Goal: Information Seeking & Learning: Learn about a topic

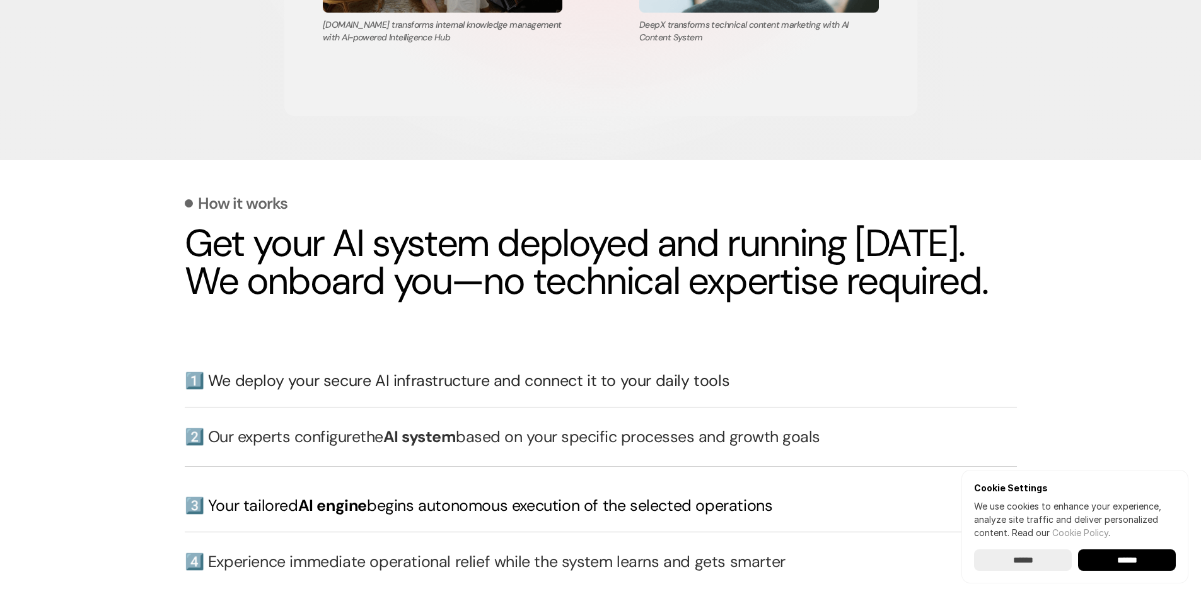
scroll to position [2576, 0]
drag, startPoint x: 469, startPoint y: 333, endPoint x: 199, endPoint y: 284, distance: 275.0
click at [199, 284] on h2 "Get your AI system deployed and running [DATE]. We onboard you—no technical exp…" at bounding box center [601, 262] width 832 height 76
drag, startPoint x: 199, startPoint y: 284, endPoint x: 343, endPoint y: 320, distance: 148.7
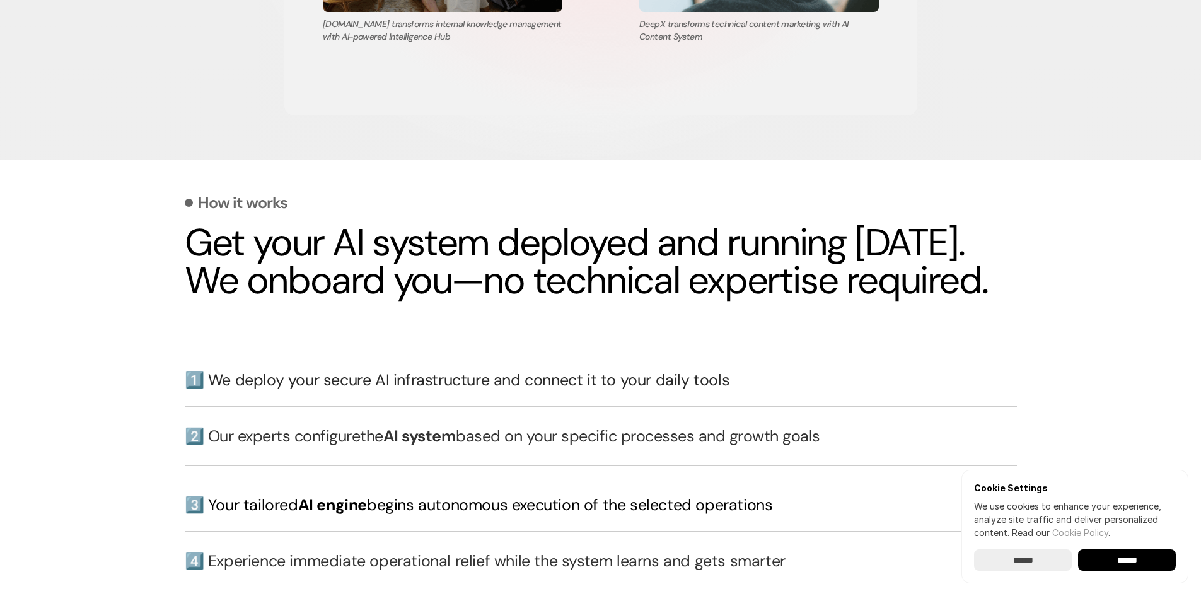
click at [343, 299] on h2 "Get your AI system deployed and running [DATE]. We onboard you—no technical exp…" at bounding box center [601, 262] width 832 height 76
drag, startPoint x: 343, startPoint y: 320, endPoint x: 177, endPoint y: 296, distance: 167.4
click at [177, 296] on section "How it works Get your AI system deployed and running [DATE]. We onboard you—no …" at bounding box center [600, 478] width 1201 height 638
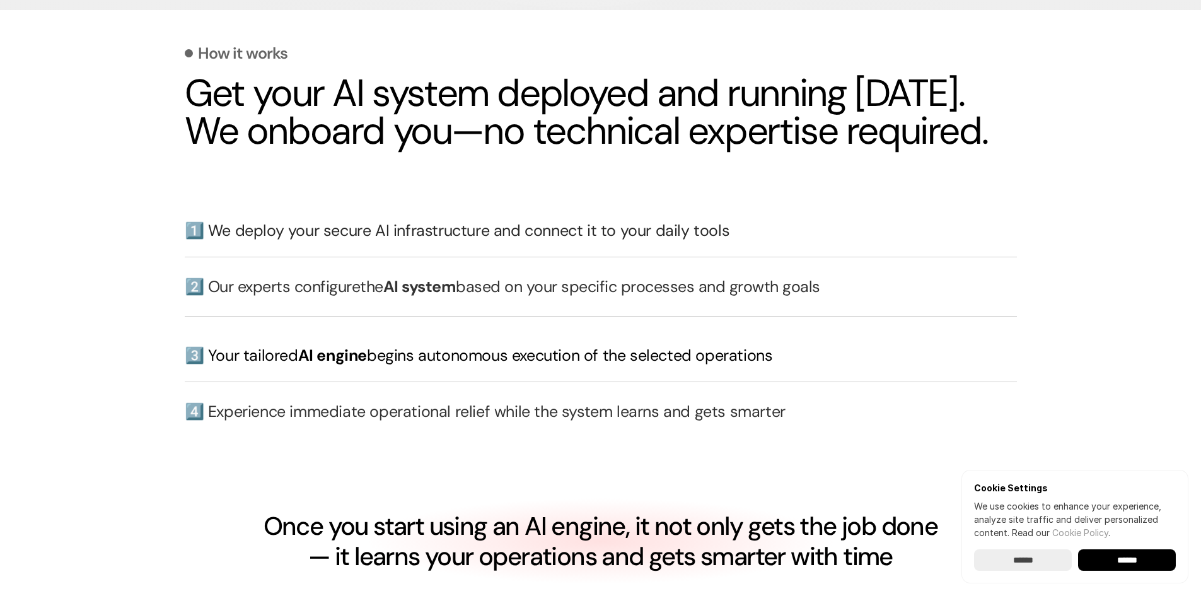
scroll to position [2726, 0]
click at [520, 241] on h3 "1️⃣ We deploy your secure AI infrastructure and connect it to your daily tools" at bounding box center [601, 230] width 832 height 22
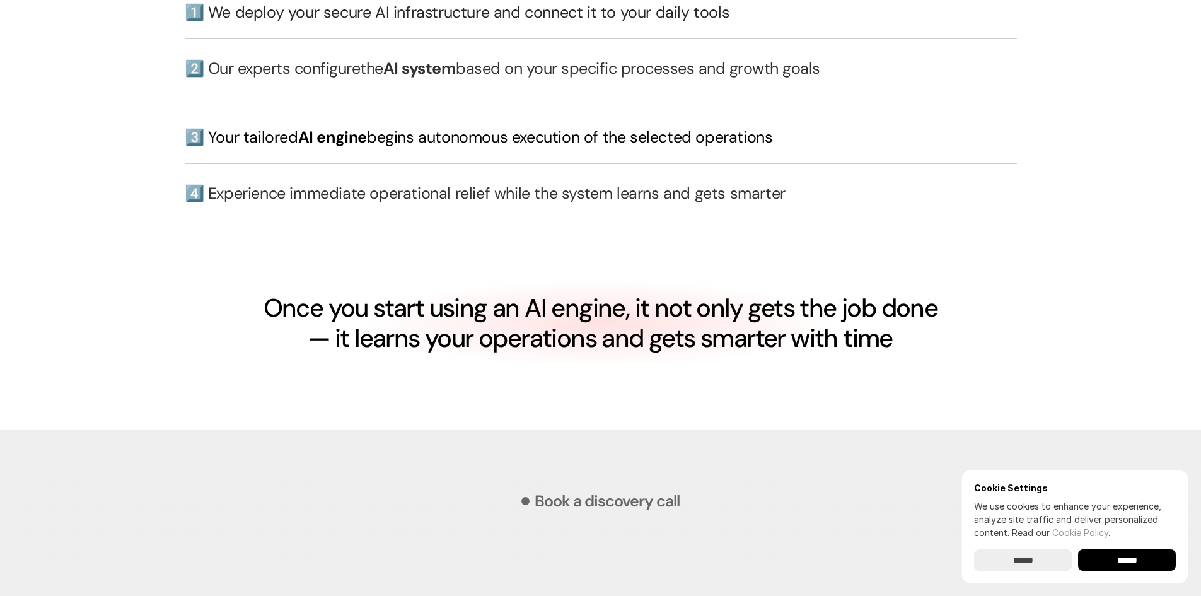
scroll to position [2944, 0]
click at [477, 79] on h3 "2️⃣ Our experts configure the AI system based on your specific processes and gr…" at bounding box center [601, 68] width 832 height 22
drag, startPoint x: 477, startPoint y: 98, endPoint x: 589, endPoint y: 196, distance: 149.2
click at [589, 196] on div "1️⃣ We deploy your secure AI infrastructure and connect it to your daily tools …" at bounding box center [601, 105] width 832 height 234
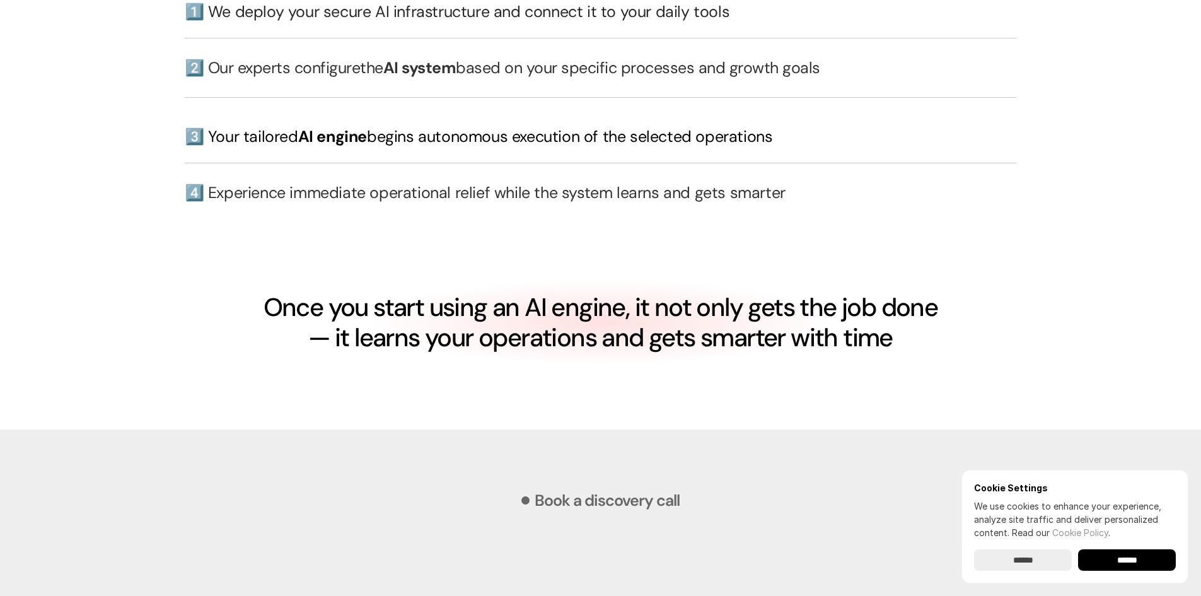
click at [589, 196] on div "1️⃣ We deploy your secure AI infrastructure and connect it to your daily tools …" at bounding box center [601, 105] width 832 height 234
drag, startPoint x: 589, startPoint y: 196, endPoint x: 751, endPoint y: 98, distance: 189.5
click at [751, 98] on div "1️⃣ We deploy your secure AI infrastructure and connect it to your daily tools …" at bounding box center [601, 105] width 832 height 234
click at [751, 79] on h3 "2️⃣ Our experts configure the AI system based on your specific processes and gr…" at bounding box center [601, 68] width 832 height 22
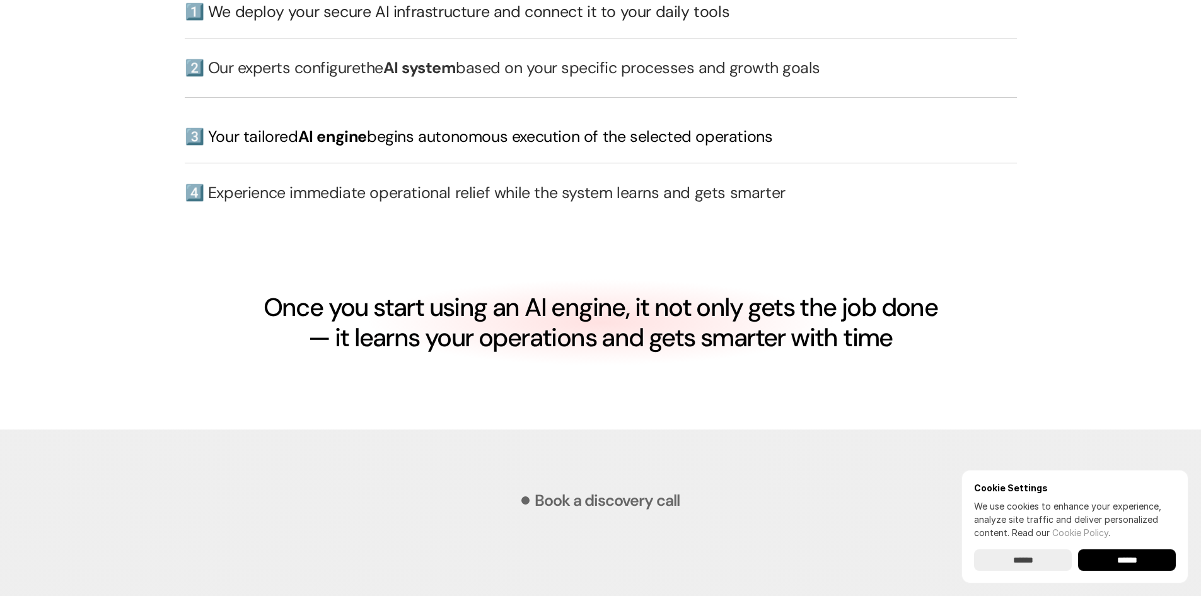
click at [751, 79] on h3 "2️⃣ Our experts configure the AI system based on your specific processes and gr…" at bounding box center [601, 68] width 832 height 22
drag, startPoint x: 751, startPoint y: 98, endPoint x: 916, endPoint y: 247, distance: 222.2
click at [916, 223] on div "1️⃣ We deploy your secure AI infrastructure and connect it to your daily tools …" at bounding box center [601, 105] width 832 height 234
click at [916, 223] on div "4️⃣ Experience immediate operational relief while the system learns and gets sm…" at bounding box center [601, 193] width 832 height 60
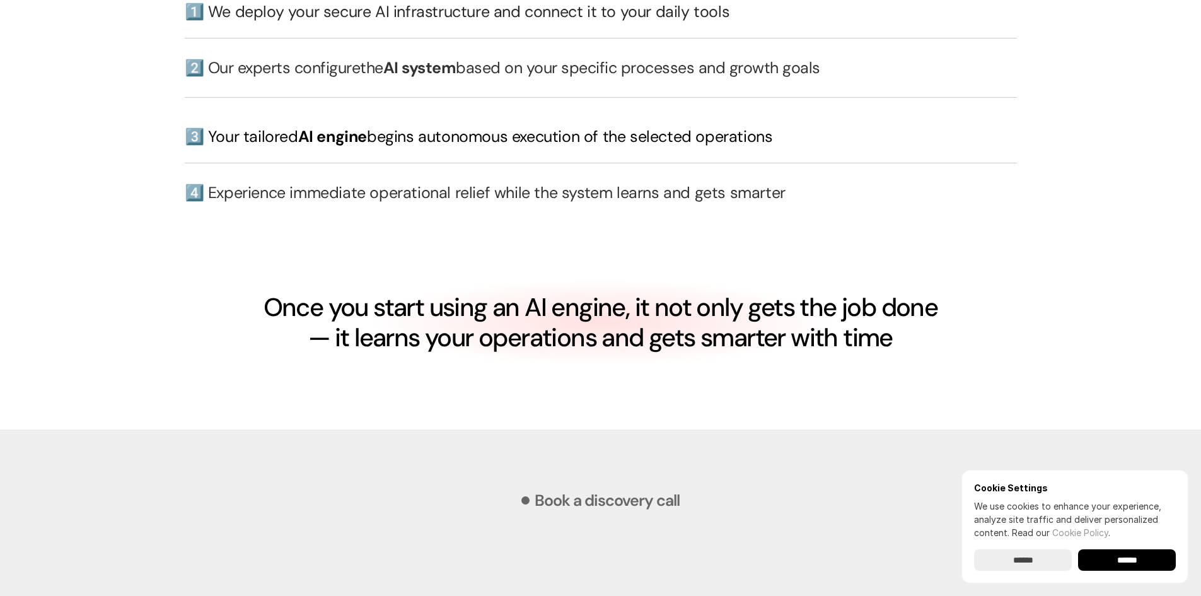
drag, startPoint x: 916, startPoint y: 247, endPoint x: 951, endPoint y: 125, distance: 126.7
click at [951, 125] on div "1️⃣ We deploy your secure AI infrastructure and connect it to your daily tools …" at bounding box center [601, 105] width 832 height 234
click at [951, 98] on div "2️⃣ Our experts configure the AI system based on your specific processes and gr…" at bounding box center [601, 68] width 832 height 60
drag, startPoint x: 951, startPoint y: 125, endPoint x: 930, endPoint y: 269, distance: 144.6
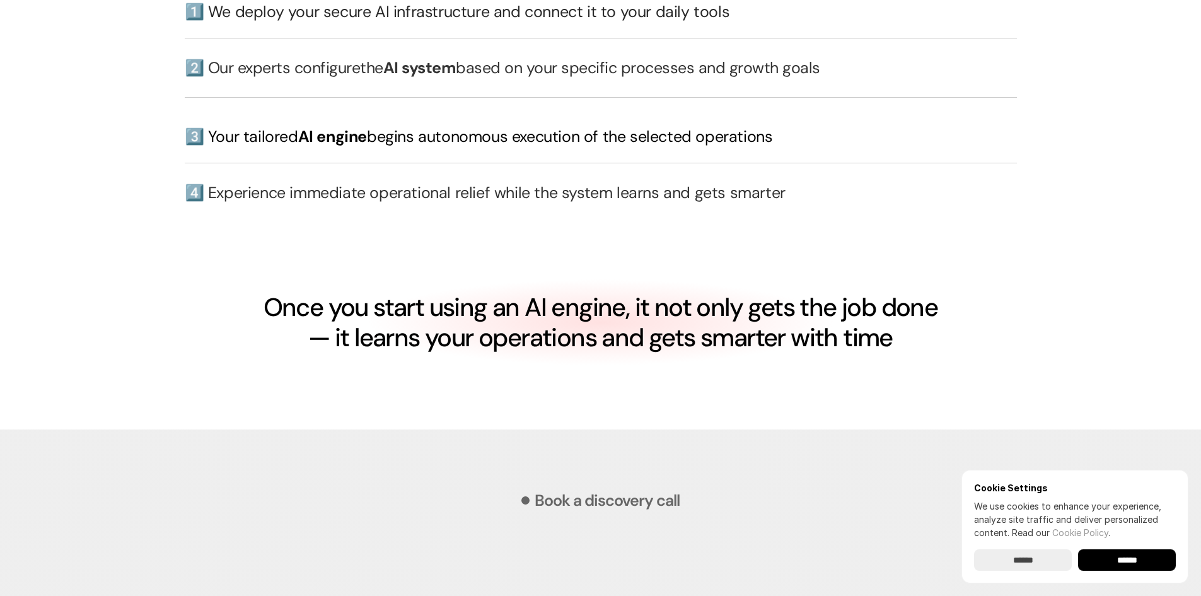
click at [930, 269] on div "How it works Get your AI system deployed and running [DATE]. We onboard you—no …" at bounding box center [601, 95] width 832 height 591
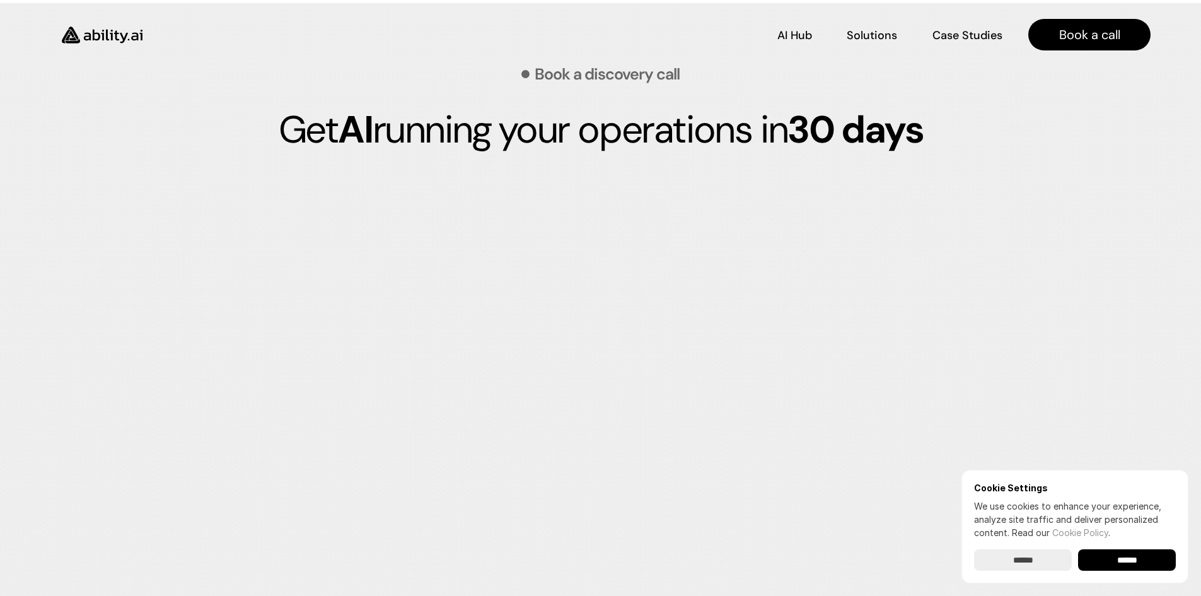
scroll to position [3369, 0]
click at [619, 153] on p "Get AI running your operations [DATE]" at bounding box center [601, 130] width 832 height 45
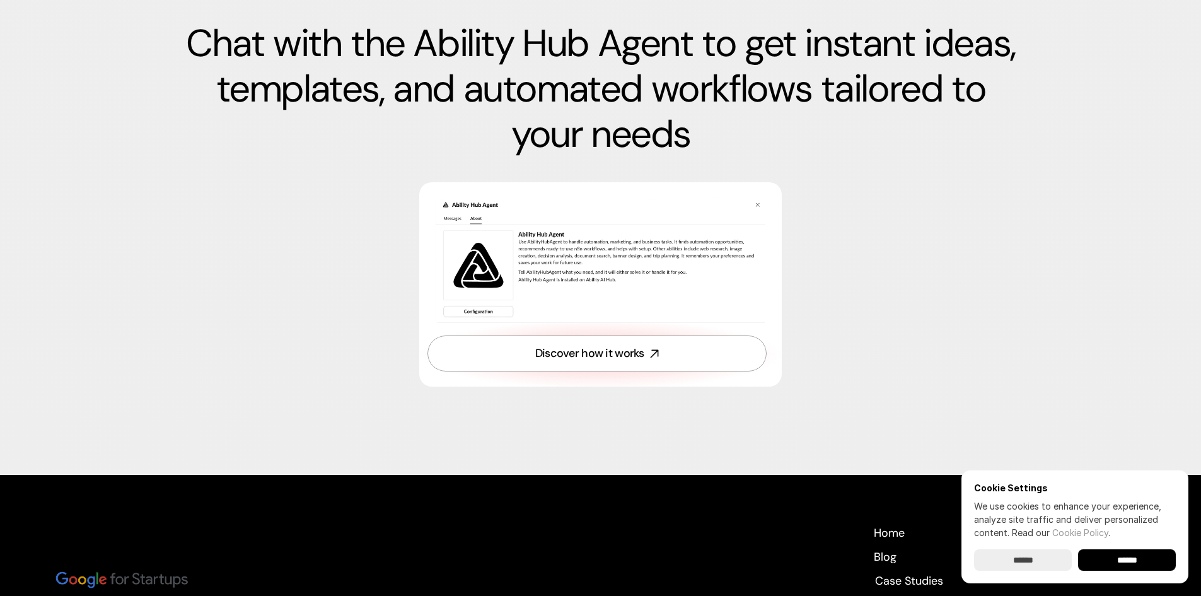
scroll to position [4326, 0]
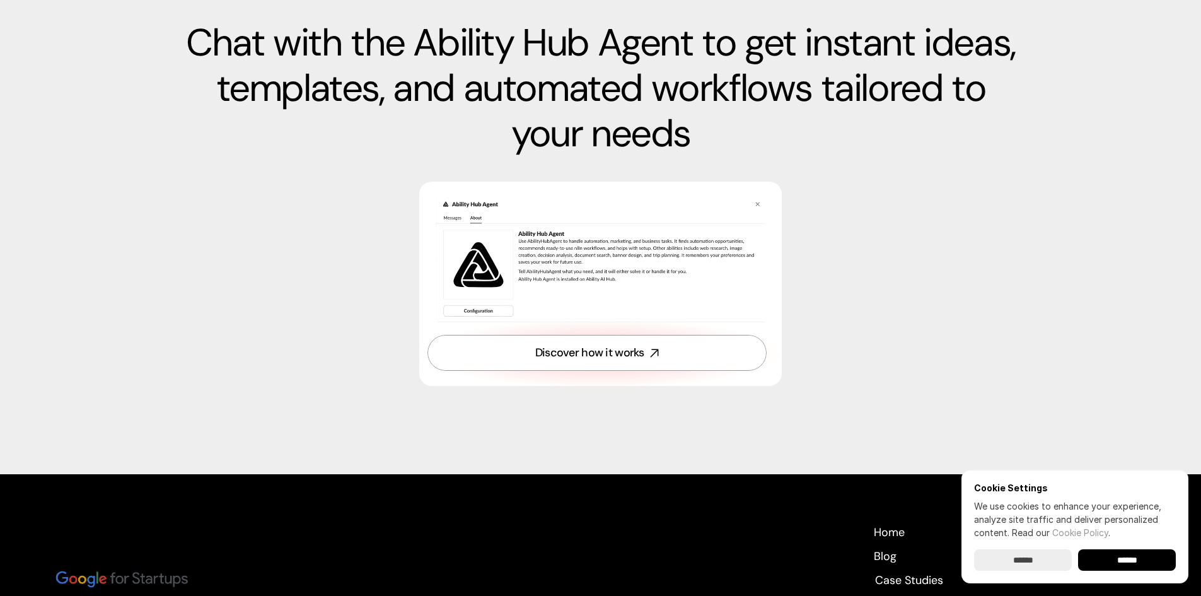
drag, startPoint x: 820, startPoint y: 195, endPoint x: 221, endPoint y: 144, distance: 601.0
click at [221, 144] on div "Not ready to talk yet? Chat with the Ability Hub Agent to get instant ideas, te…" at bounding box center [601, 195] width 832 height 558
click at [221, 144] on p "Chat with the Ability Hub Agent to get instant ideas, templates, and automated …" at bounding box center [601, 88] width 832 height 136
drag, startPoint x: 221, startPoint y: 144, endPoint x: 800, endPoint y: 234, distance: 585.6
click at [800, 234] on div "Not ready to talk yet? Chat with the Ability Hub Agent to get instant ideas, te…" at bounding box center [601, 195] width 832 height 558
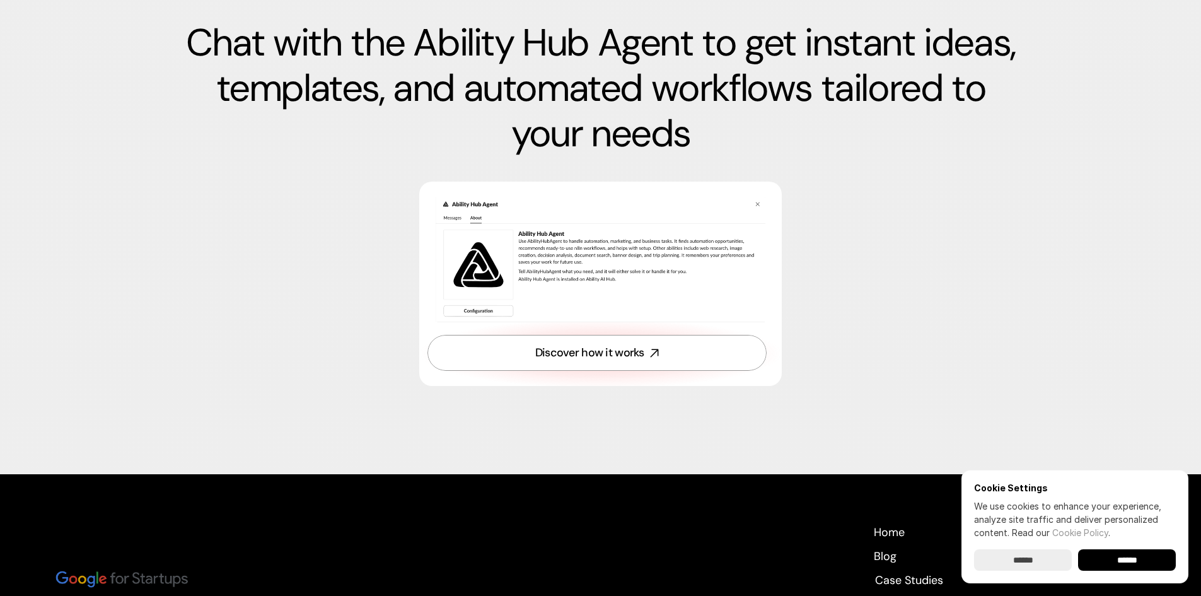
click at [770, 156] on p "Chat with the Ability Hub Agent to get instant ideas, templates, and automated …" at bounding box center [601, 88] width 832 height 136
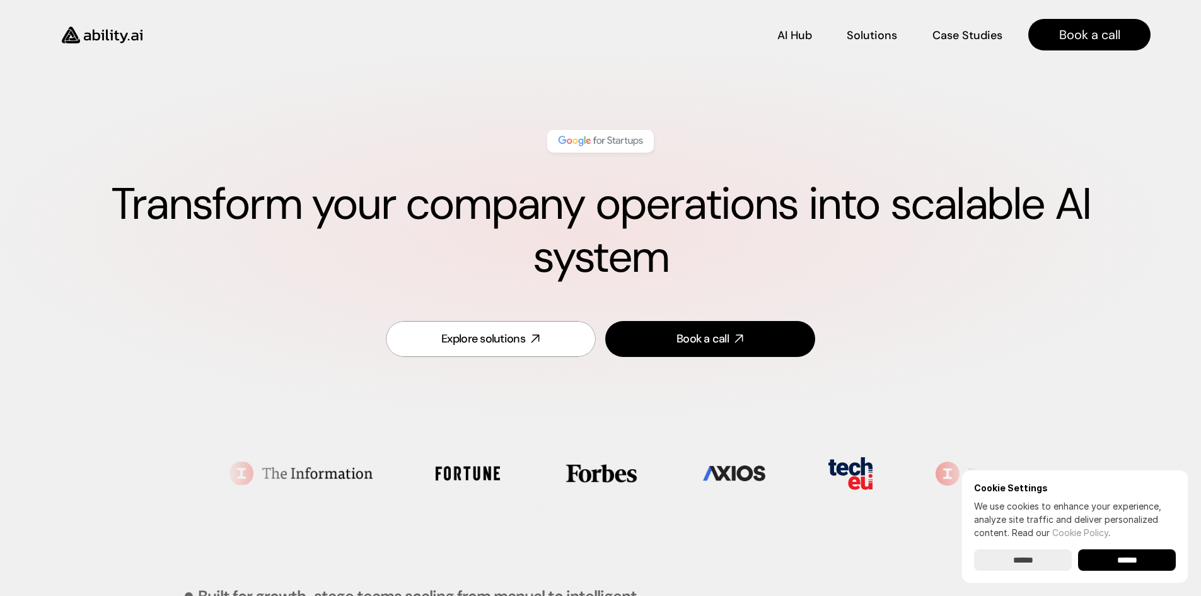
scroll to position [0, 0]
